Goal: Task Accomplishment & Management: Complete application form

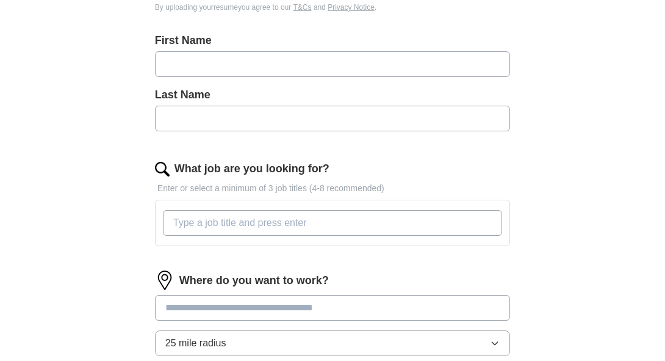
scroll to position [307, 0]
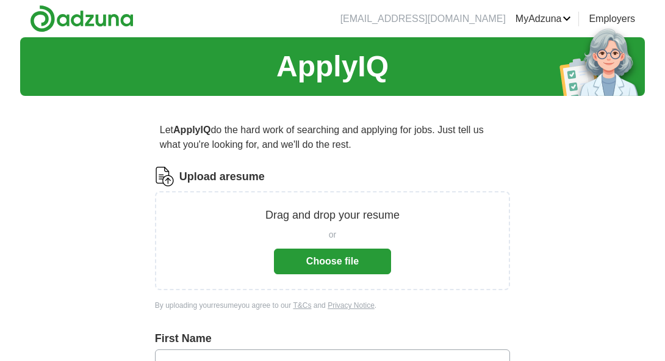
click at [364, 267] on button "Choose file" at bounding box center [332, 261] width 117 height 26
click at [337, 259] on button "Choose file" at bounding box center [332, 261] width 117 height 26
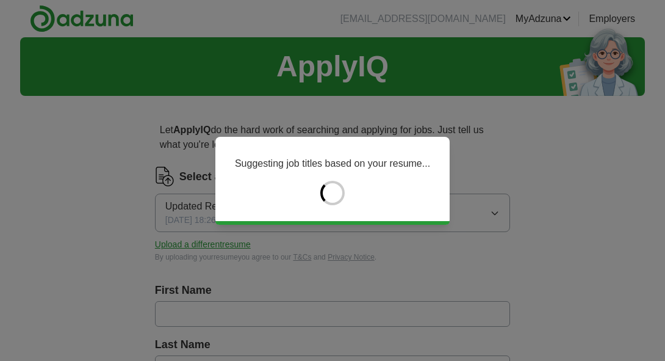
type input "*********"
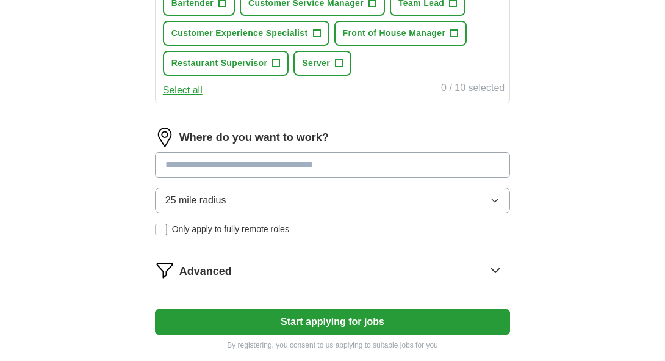
scroll to position [532, 0]
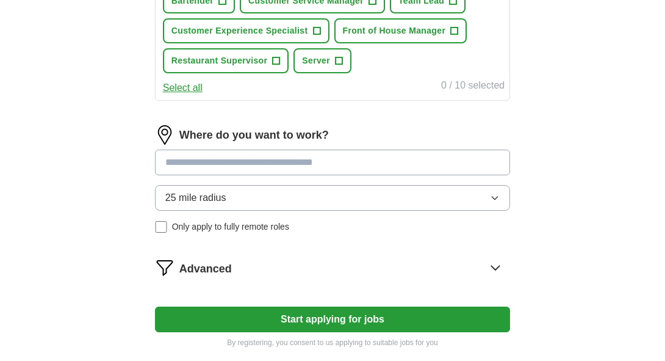
click at [422, 189] on button "25 mile radius" at bounding box center [332, 198] width 355 height 26
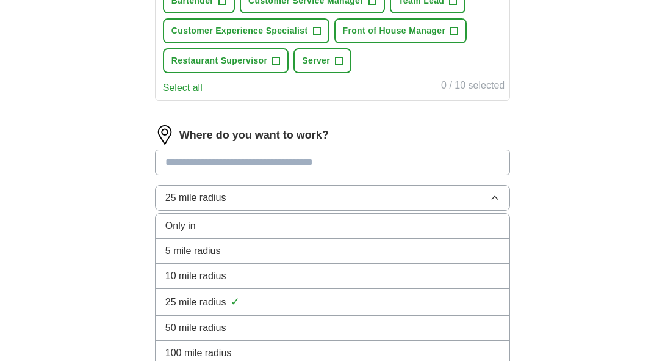
click at [302, 245] on div "5 mile radius" at bounding box center [332, 250] width 334 height 15
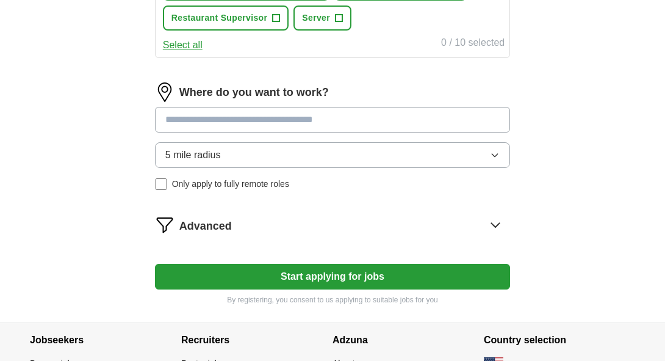
scroll to position [576, 0]
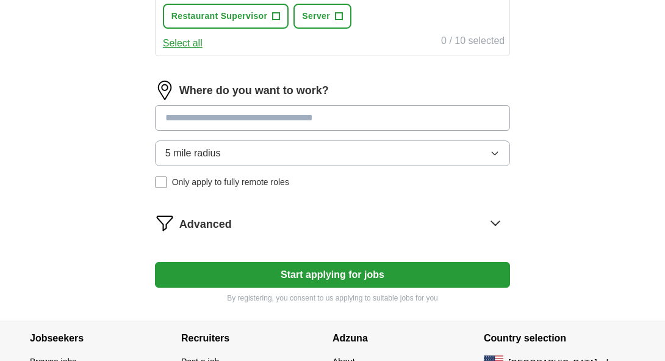
click at [243, 266] on button "Start applying for jobs" at bounding box center [332, 275] width 355 height 26
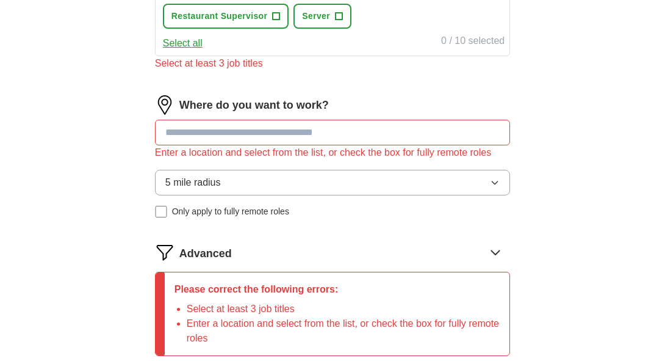
click at [238, 132] on input at bounding box center [332, 133] width 355 height 26
click at [232, 128] on input at bounding box center [332, 133] width 355 height 26
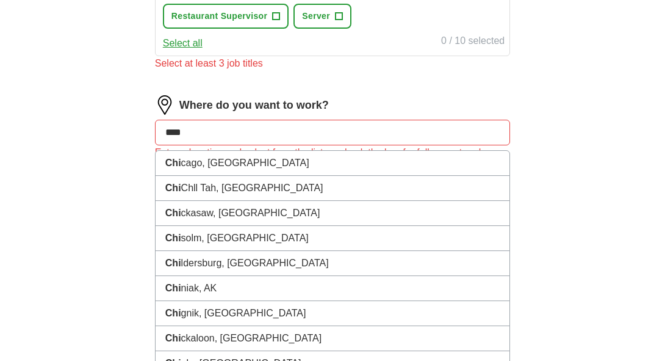
type input "*****"
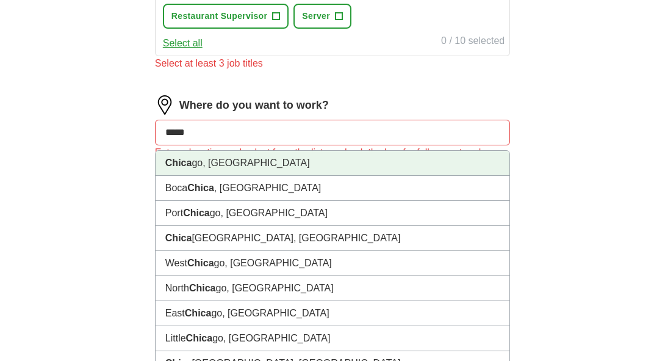
click at [213, 158] on li "Chica go, IL" at bounding box center [333, 163] width 354 height 25
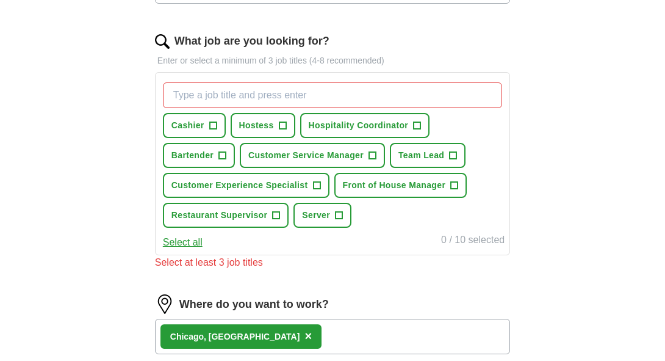
scroll to position [375, 0]
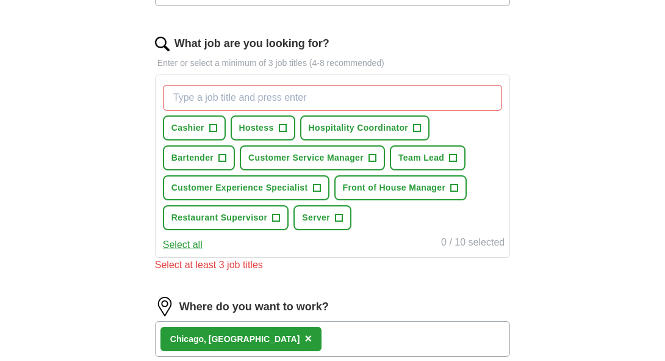
click at [261, 98] on input "What job are you looking for?" at bounding box center [332, 98] width 339 height 26
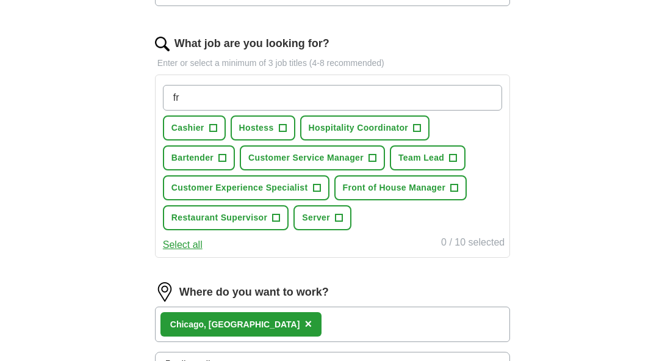
type input "f"
type input "daycare"
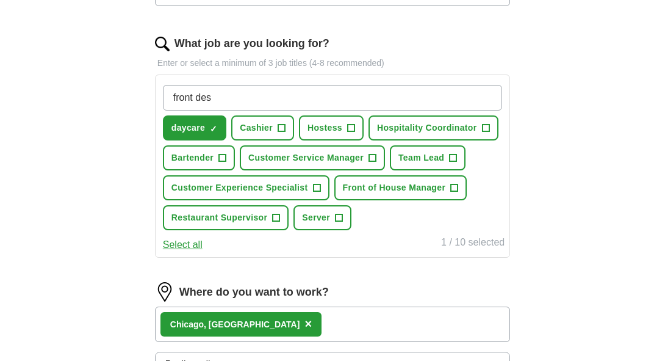
type input "front desk"
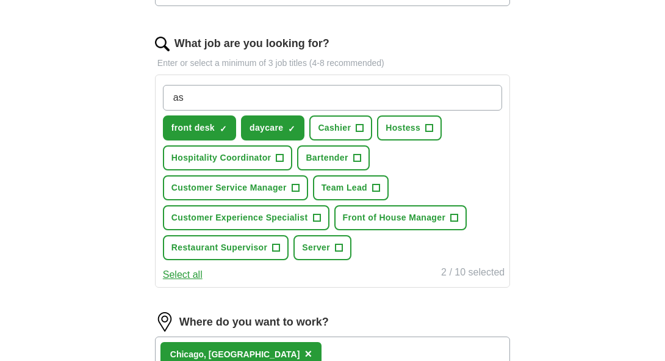
type input "a"
type input "health"
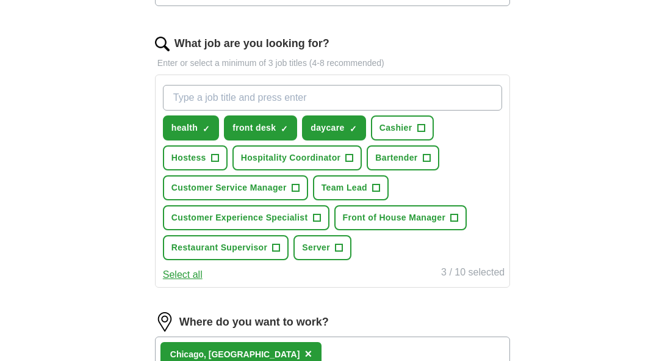
scroll to position [690, 0]
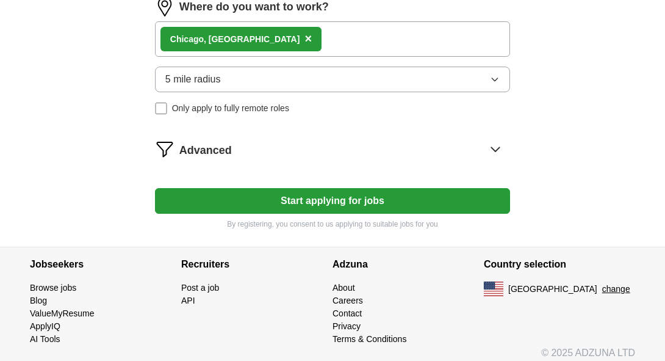
click at [289, 190] on button "Start applying for jobs" at bounding box center [332, 201] width 355 height 26
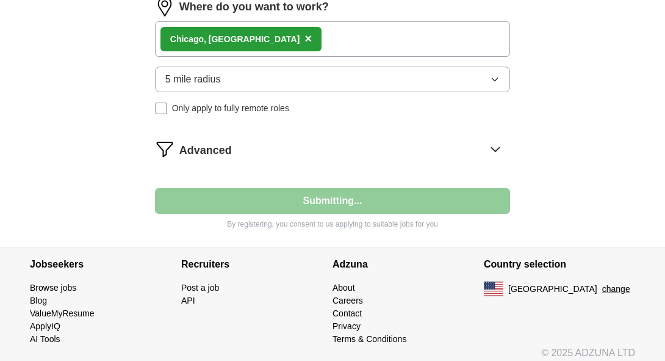
select select "**"
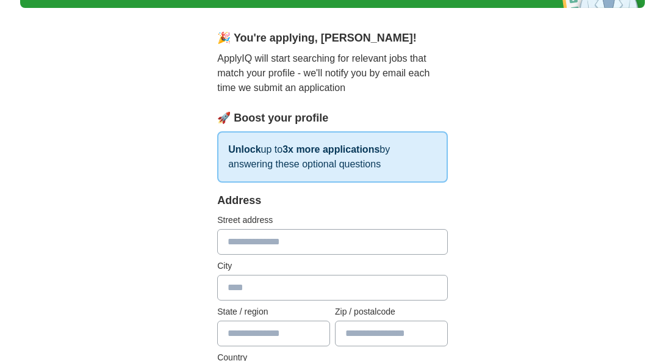
scroll to position [89, 0]
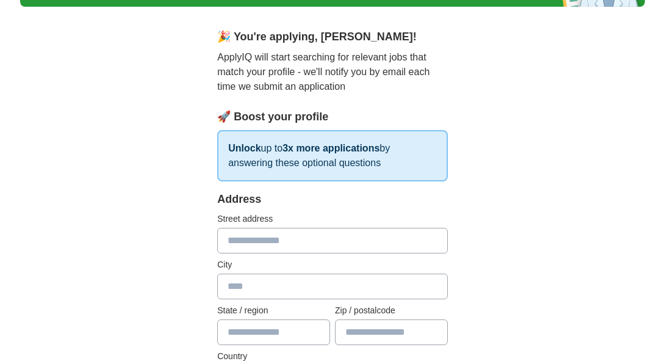
click at [293, 242] on input "text" at bounding box center [332, 241] width 231 height 26
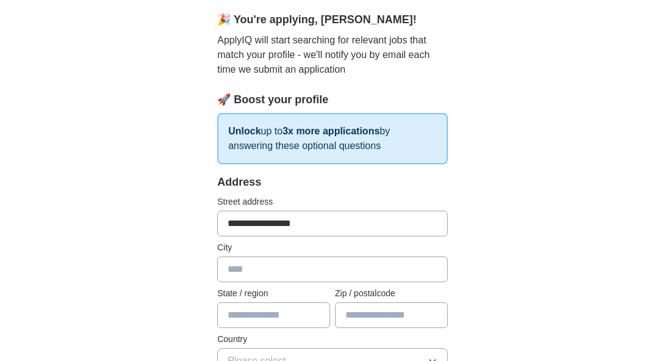
scroll to position [109, 0]
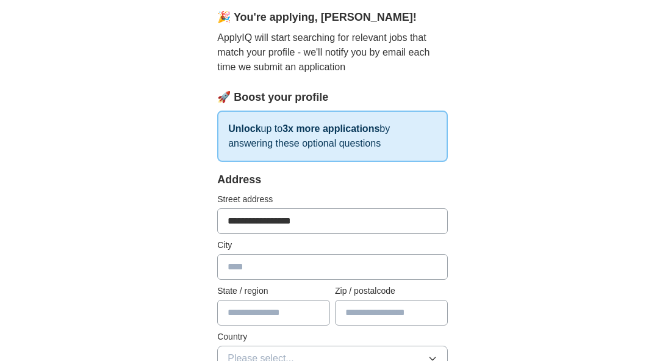
type input "**********"
click at [300, 270] on input "text" at bounding box center [332, 267] width 231 height 26
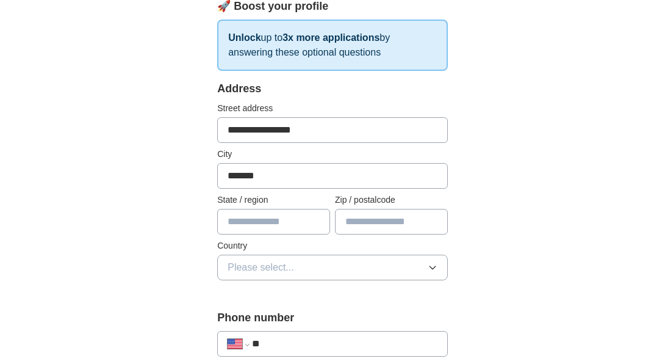
scroll to position [201, 0]
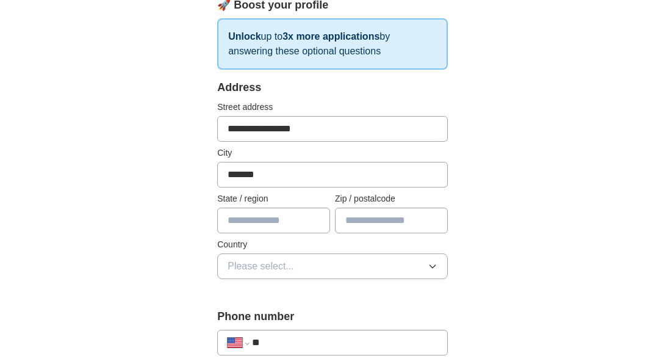
type input "*******"
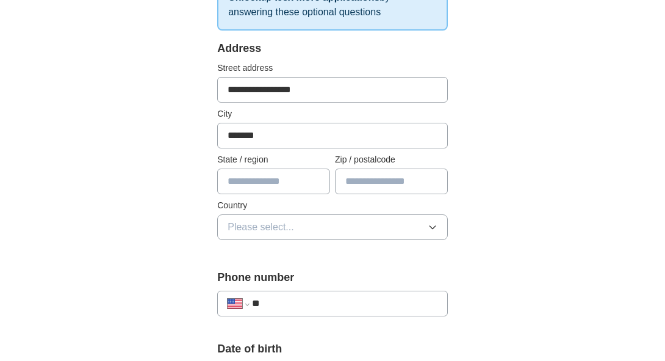
scroll to position [265, 0]
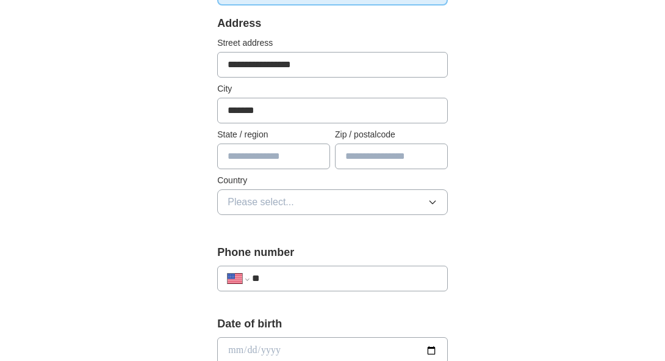
click at [279, 151] on input "text" at bounding box center [273, 156] width 113 height 26
type input "********"
click at [400, 150] on input "text" at bounding box center [391, 156] width 113 height 26
type input "*****"
click at [358, 198] on button "Please select..." at bounding box center [332, 202] width 231 height 26
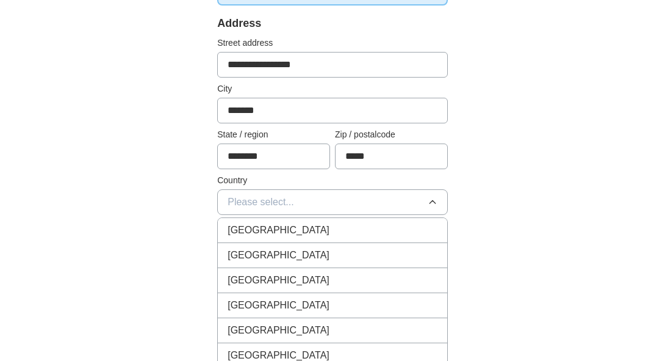
click at [317, 250] on div "United States" at bounding box center [333, 255] width 210 height 15
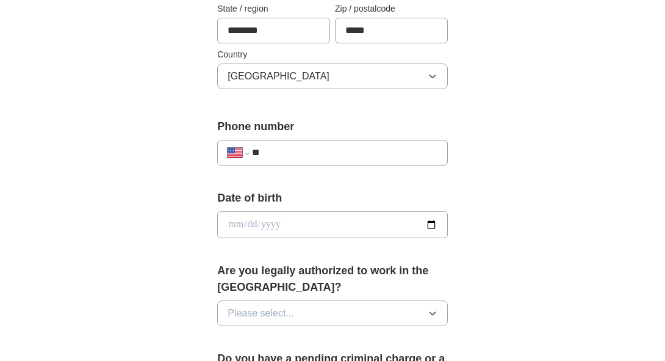
scroll to position [398, 0]
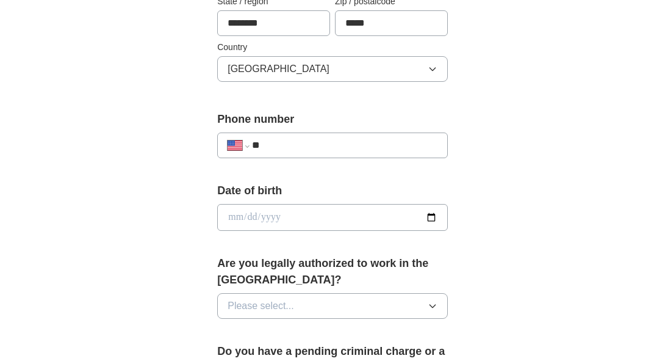
click at [312, 140] on input "**" at bounding box center [345, 145] width 186 height 15
type input "**********"
click at [336, 216] on input "date" at bounding box center [332, 217] width 231 height 27
type input "**********"
click at [382, 255] on label "Are you legally authorized to work in the US?" at bounding box center [332, 271] width 231 height 33
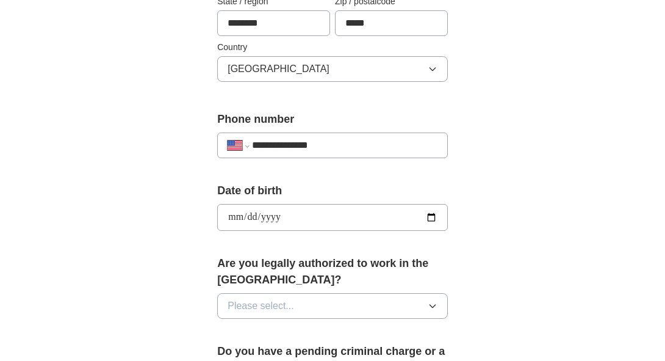
click at [389, 301] on button "Please select..." at bounding box center [332, 306] width 231 height 26
click at [305, 326] on div "Yes" at bounding box center [333, 333] width 210 height 15
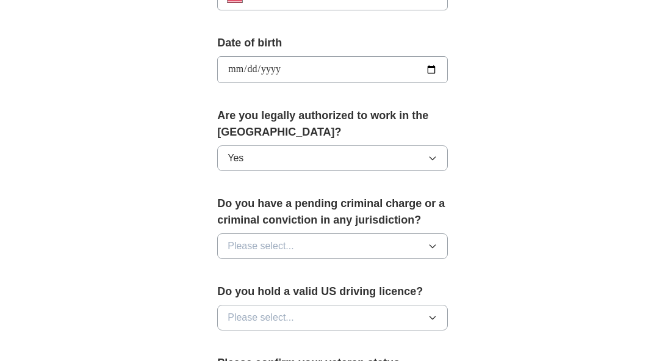
scroll to position [546, 0]
click at [371, 233] on button "Please select..." at bounding box center [332, 246] width 231 height 26
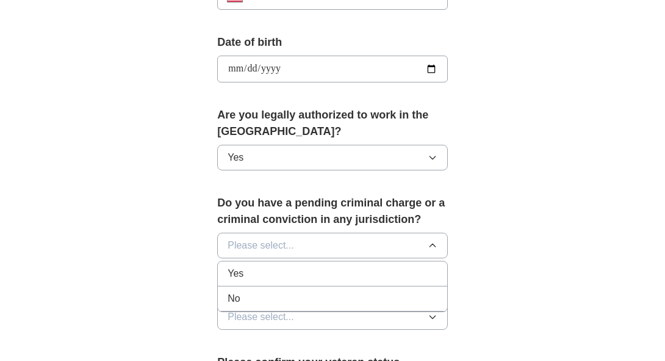
click at [311, 286] on li "No" at bounding box center [332, 298] width 229 height 25
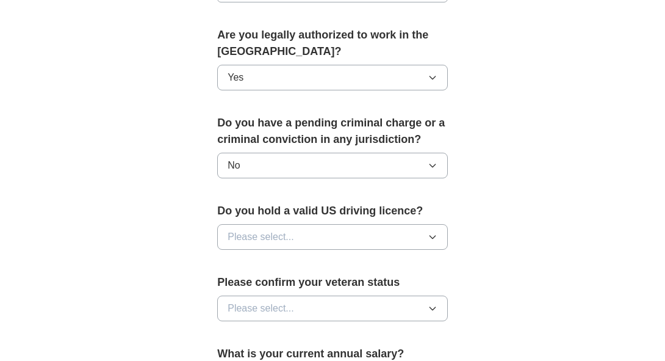
scroll to position [636, 0]
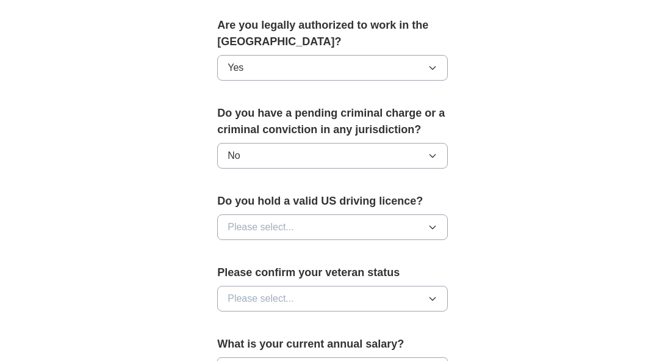
click at [330, 223] on button "Please select..." at bounding box center [332, 227] width 231 height 26
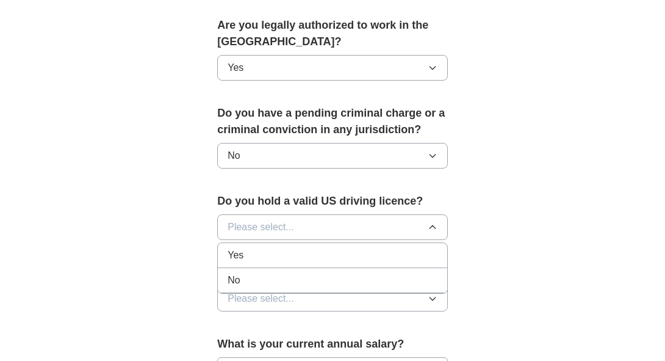
click at [294, 248] on div "Yes" at bounding box center [333, 255] width 210 height 15
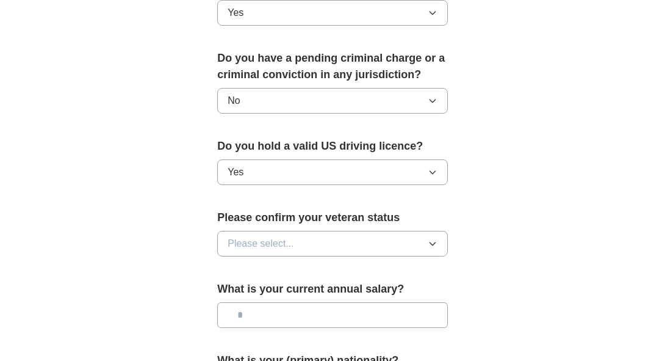
scroll to position [699, 0]
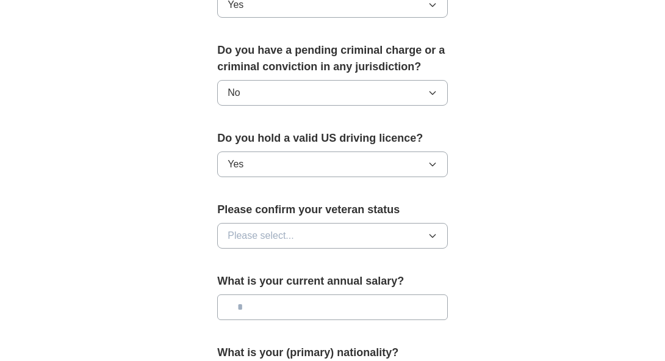
click at [310, 230] on button "Please select..." at bounding box center [332, 236] width 231 height 26
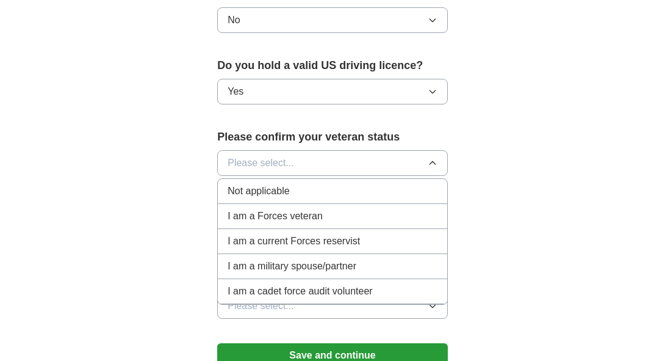
scroll to position [773, 0]
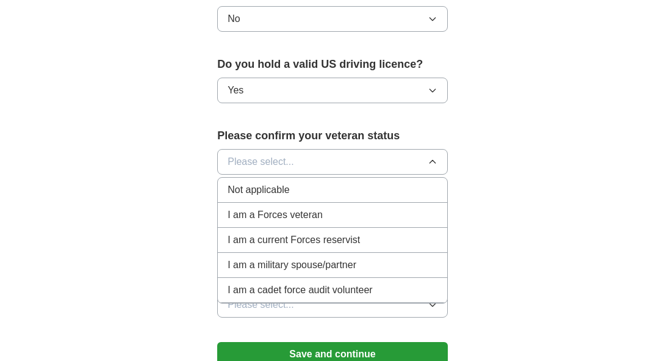
click at [293, 187] on div "Not applicable" at bounding box center [333, 189] width 210 height 15
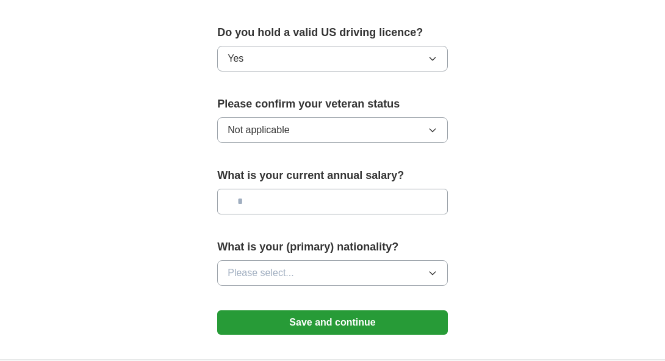
scroll to position [819, 0]
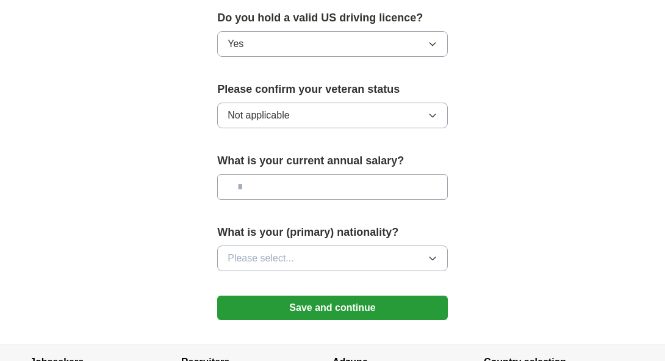
click at [283, 184] on input "text" at bounding box center [332, 187] width 231 height 26
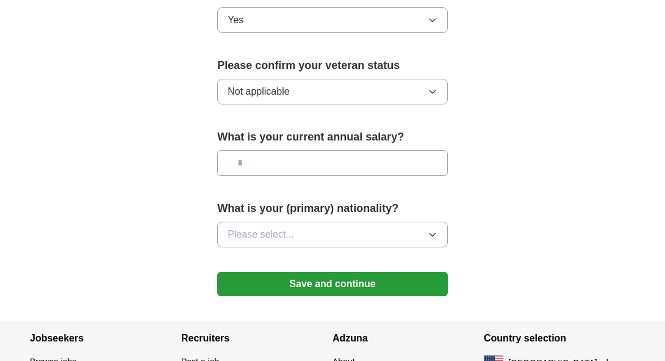
click at [259, 236] on button "Please select..." at bounding box center [332, 235] width 231 height 26
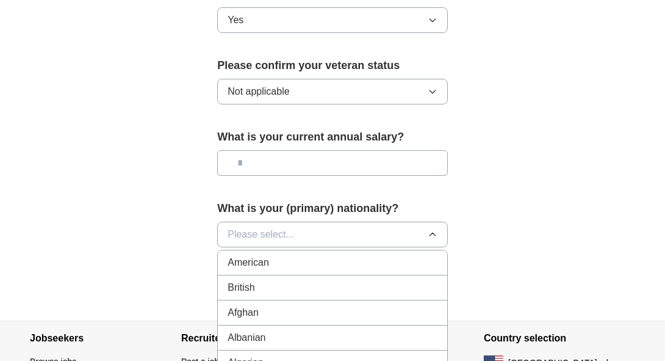
click at [259, 236] on button "Please select..." at bounding box center [332, 235] width 231 height 26
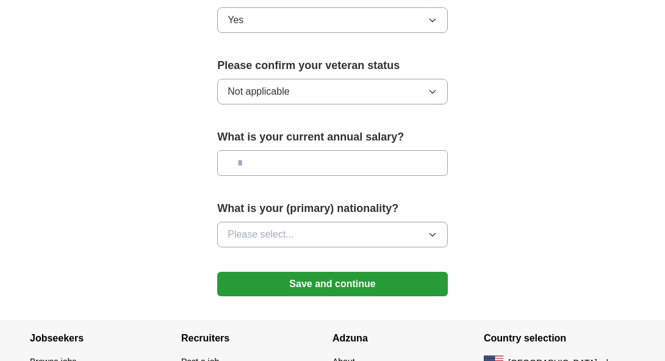
click at [276, 272] on button "Save and continue" at bounding box center [332, 284] width 231 height 24
